Goal: Task Accomplishment & Management: Complete application form

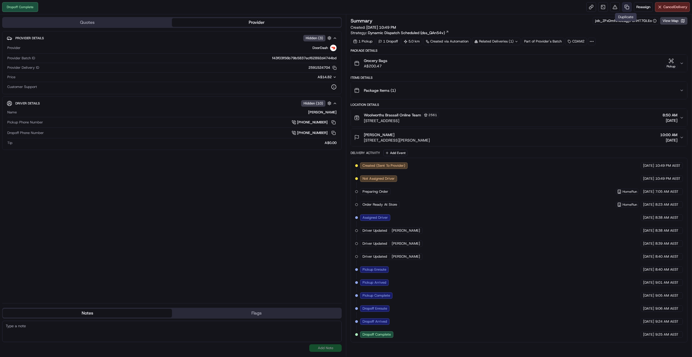
click at [628, 8] on link at bounding box center [627, 7] width 10 height 10
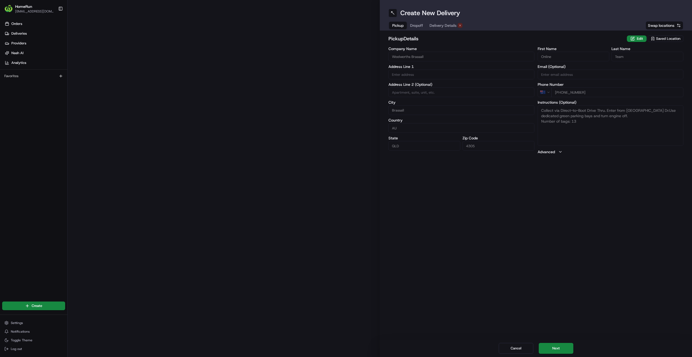
type input "66 Hunter Street"
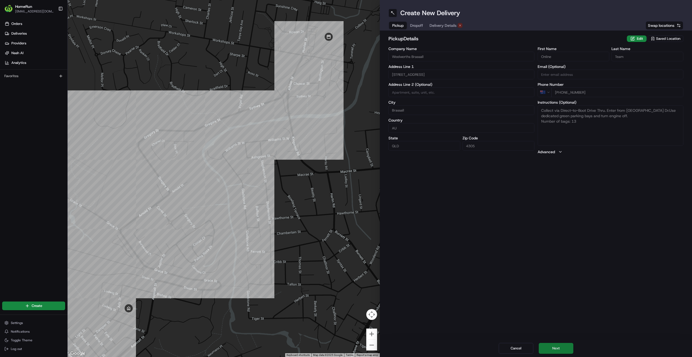
click at [556, 345] on button "Next" at bounding box center [556, 348] width 35 height 11
click at [564, 346] on button "Next" at bounding box center [556, 348] width 35 height 11
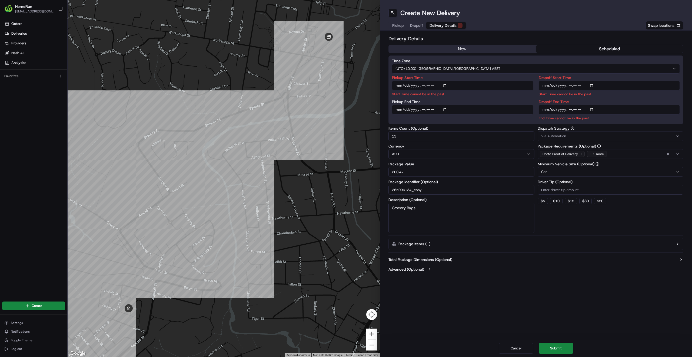
click at [447, 84] on input "Pickup Start Time" at bounding box center [462, 86] width 141 height 10
type input "2025-08-17T11:00"
click at [594, 85] on input "Dropoff Start Time" at bounding box center [609, 86] width 141 height 10
type input "2025-08-17T11:10"
click at [588, 308] on div "Create New Delivery Pickup Dropoff Delivery Details Swap locations Delivery Det…" at bounding box center [536, 178] width 312 height 357
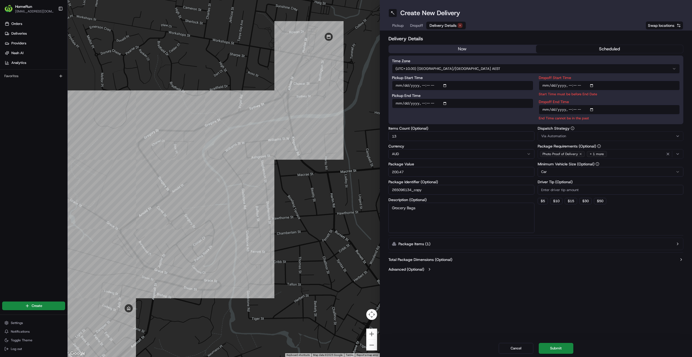
click at [593, 107] on input "Dropoff End Time" at bounding box center [609, 110] width 141 height 10
click at [593, 108] on input "Dropoff End Time" at bounding box center [609, 110] width 141 height 10
type input "2025-08-17T11:50"
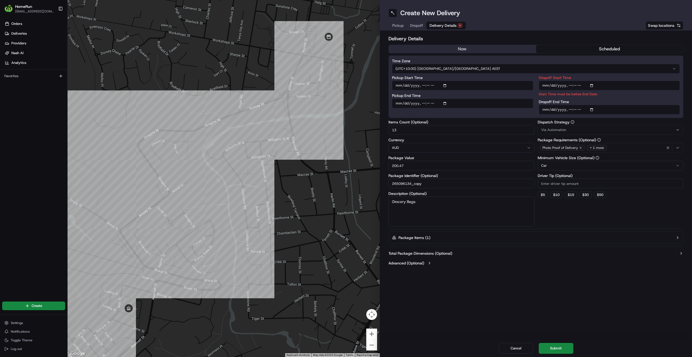
drag, startPoint x: 616, startPoint y: 297, endPoint x: 610, endPoint y: 288, distance: 10.1
click at [616, 296] on div "Create New Delivery Pickup Dropoff Delivery Details Swap locations Delivery Det…" at bounding box center [536, 178] width 312 height 357
click at [592, 86] on input "Dropoff Start Time" at bounding box center [609, 86] width 141 height 10
type input "2025-08-17T11:15"
click at [590, 283] on div "Create New Delivery Pickup Dropoff Delivery Details Swap locations Delivery Det…" at bounding box center [536, 178] width 312 height 357
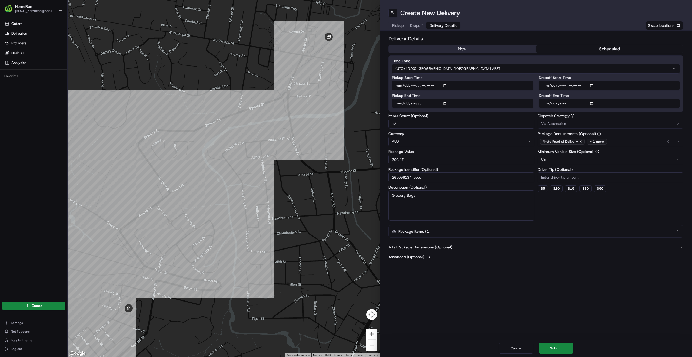
click at [563, 345] on button "Submit" at bounding box center [556, 348] width 35 height 11
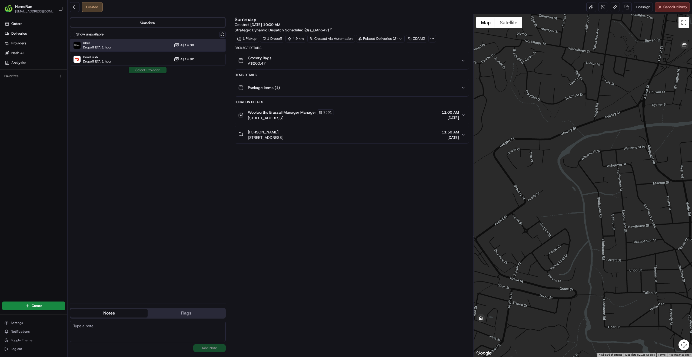
click at [111, 43] on span "Uber" at bounding box center [97, 43] width 29 height 4
click at [139, 63] on div "DoorDash Dropoff ETA 1 hour A$14.82" at bounding box center [148, 59] width 156 height 13
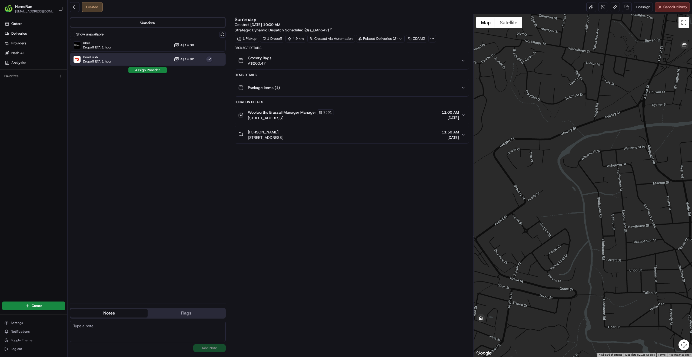
click at [135, 75] on div "Show unavailable Uber Dropoff ETA 1 hour A$14.08 DoorDash Dropoff ETA 1 hour A$…" at bounding box center [148, 164] width 156 height 267
click at [138, 49] on div "Uber Dropoff ETA 1 hour A$14.08" at bounding box center [148, 45] width 156 height 13
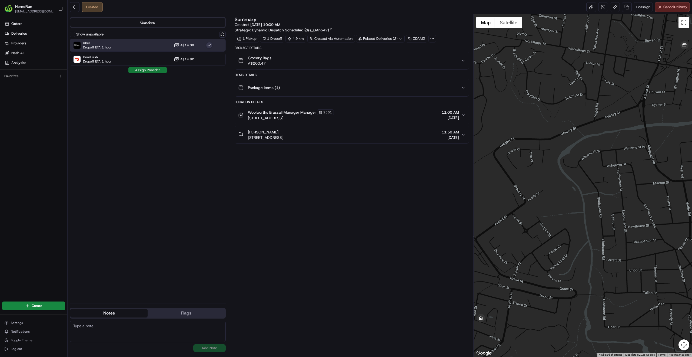
click at [143, 71] on button "Assign Provider" at bounding box center [147, 70] width 38 height 6
